Goal: Transaction & Acquisition: Download file/media

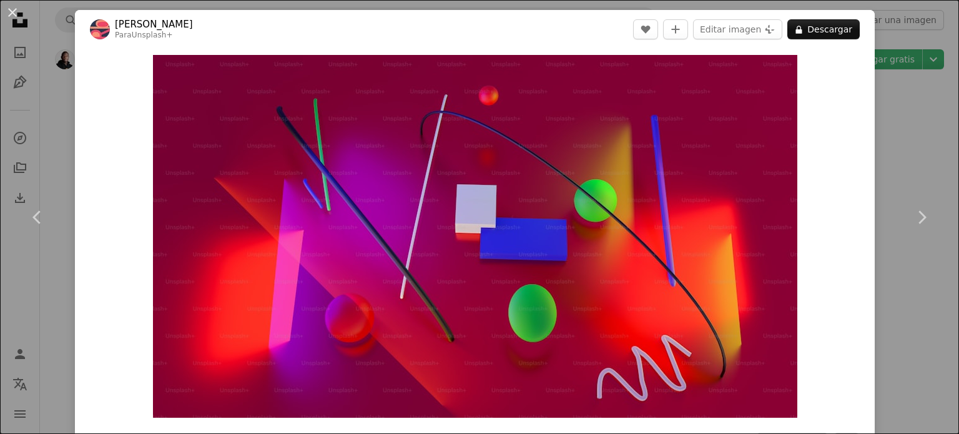
scroll to position [3311, 0]
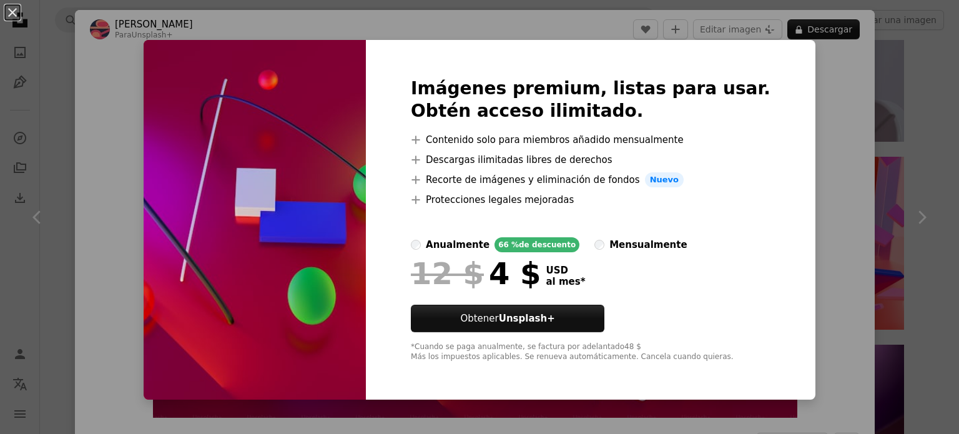
click at [759, 47] on div "Imágenes premium, listas para usar. Obtén acceso ilimitado. A plus sign Conteni…" at bounding box center [591, 220] width 450 height 360
click at [245, 206] on img at bounding box center [255, 220] width 222 height 360
click at [6, 17] on button "An X shape" at bounding box center [12, 12] width 15 height 15
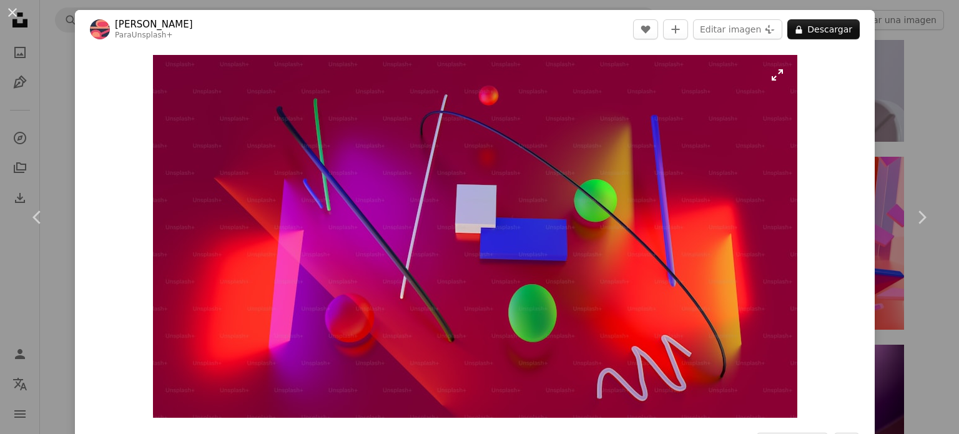
click at [777, 74] on img "Ampliar en esta imagen" at bounding box center [475, 236] width 645 height 363
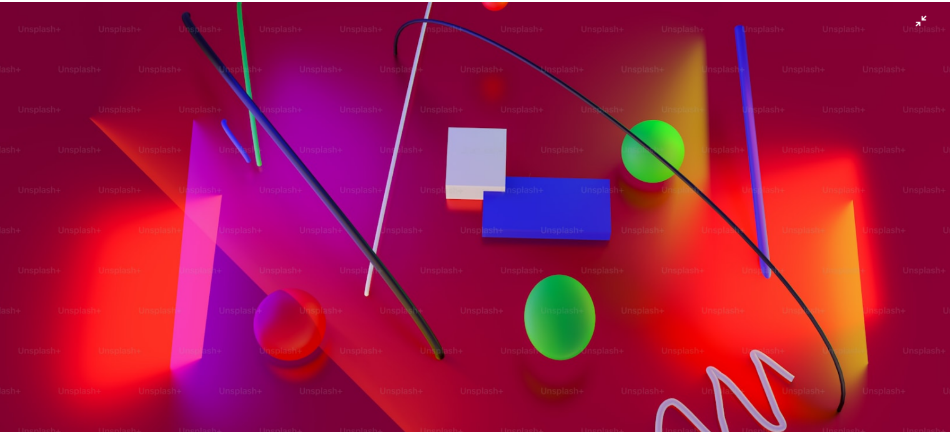
scroll to position [94, 0]
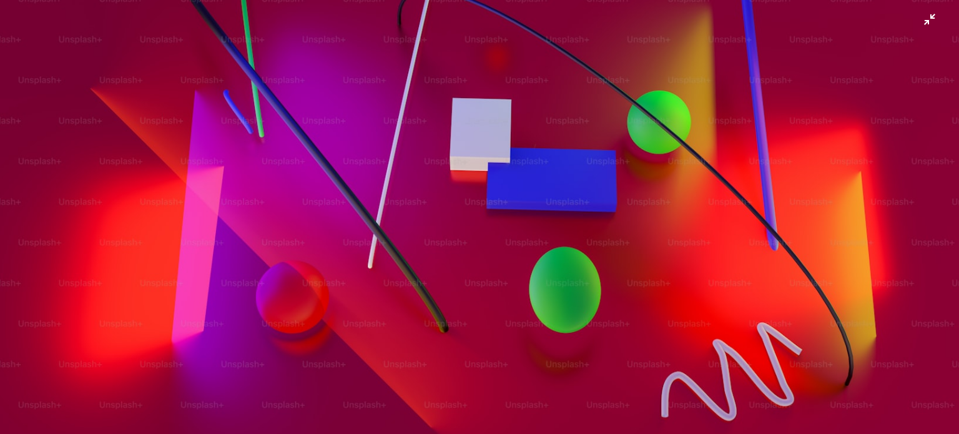
click at [924, 19] on img "Reducir el zoom en esta imagen" at bounding box center [479, 176] width 961 height 540
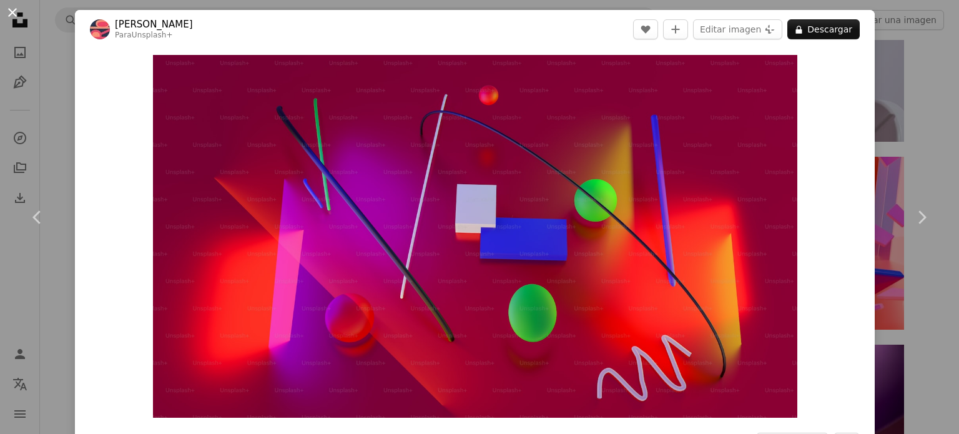
click at [14, 12] on button "An X shape" at bounding box center [12, 12] width 15 height 15
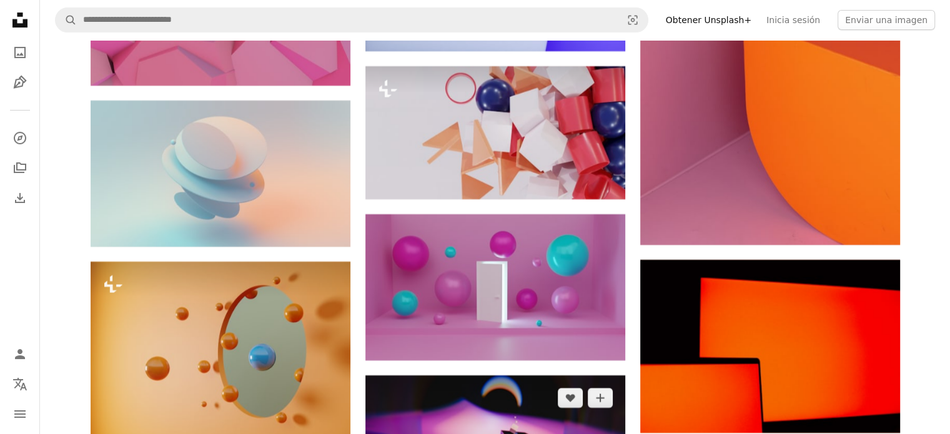
scroll to position [5060, 0]
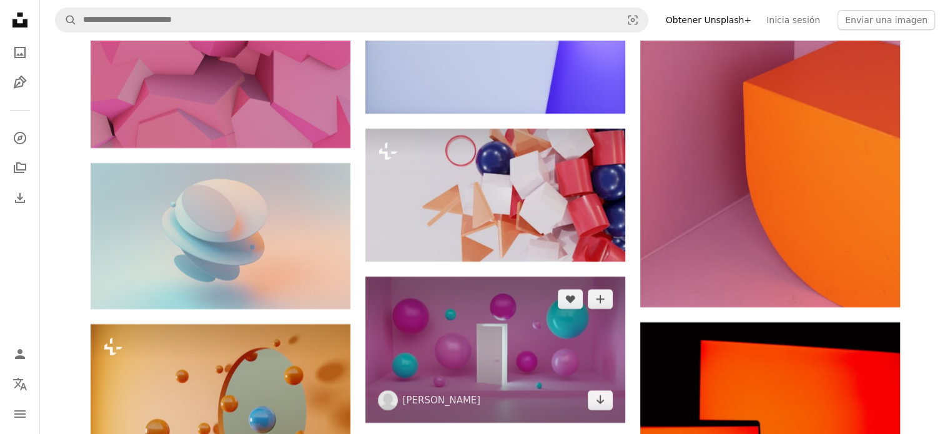
click at [543, 277] on img at bounding box center [495, 350] width 260 height 146
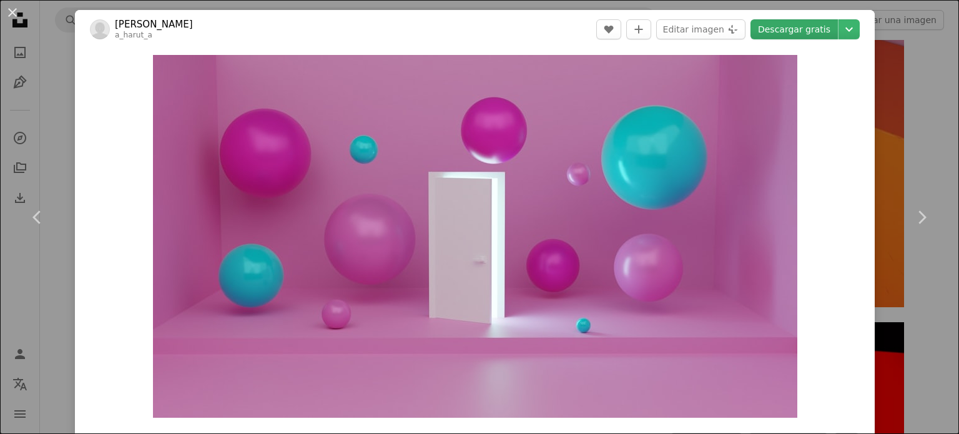
click at [792, 31] on link "Descargar gratis" at bounding box center [794, 29] width 87 height 20
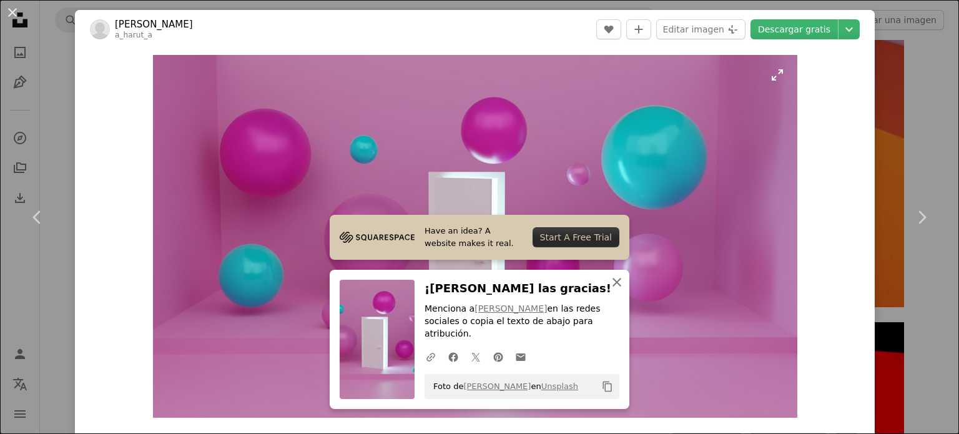
click at [611, 290] on icon "An X shape" at bounding box center [617, 282] width 15 height 15
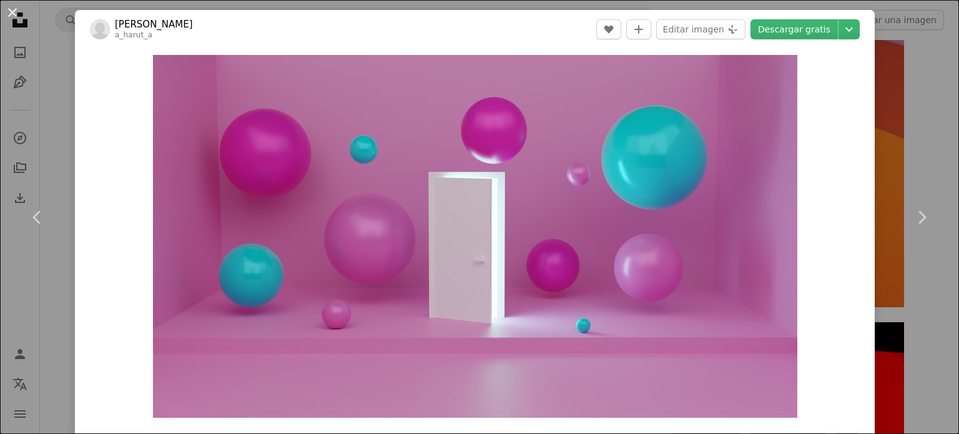
click at [9, 16] on button "An X shape" at bounding box center [12, 12] width 15 height 15
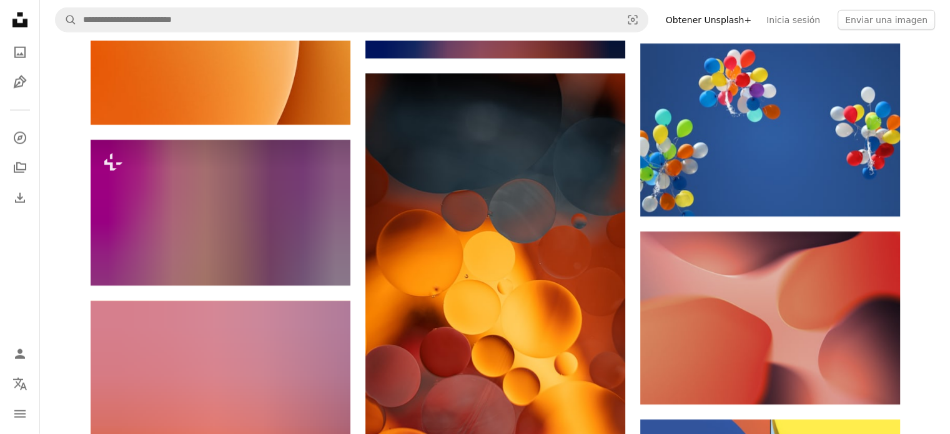
scroll to position [7995, 0]
